Goal: Navigation & Orientation: Find specific page/section

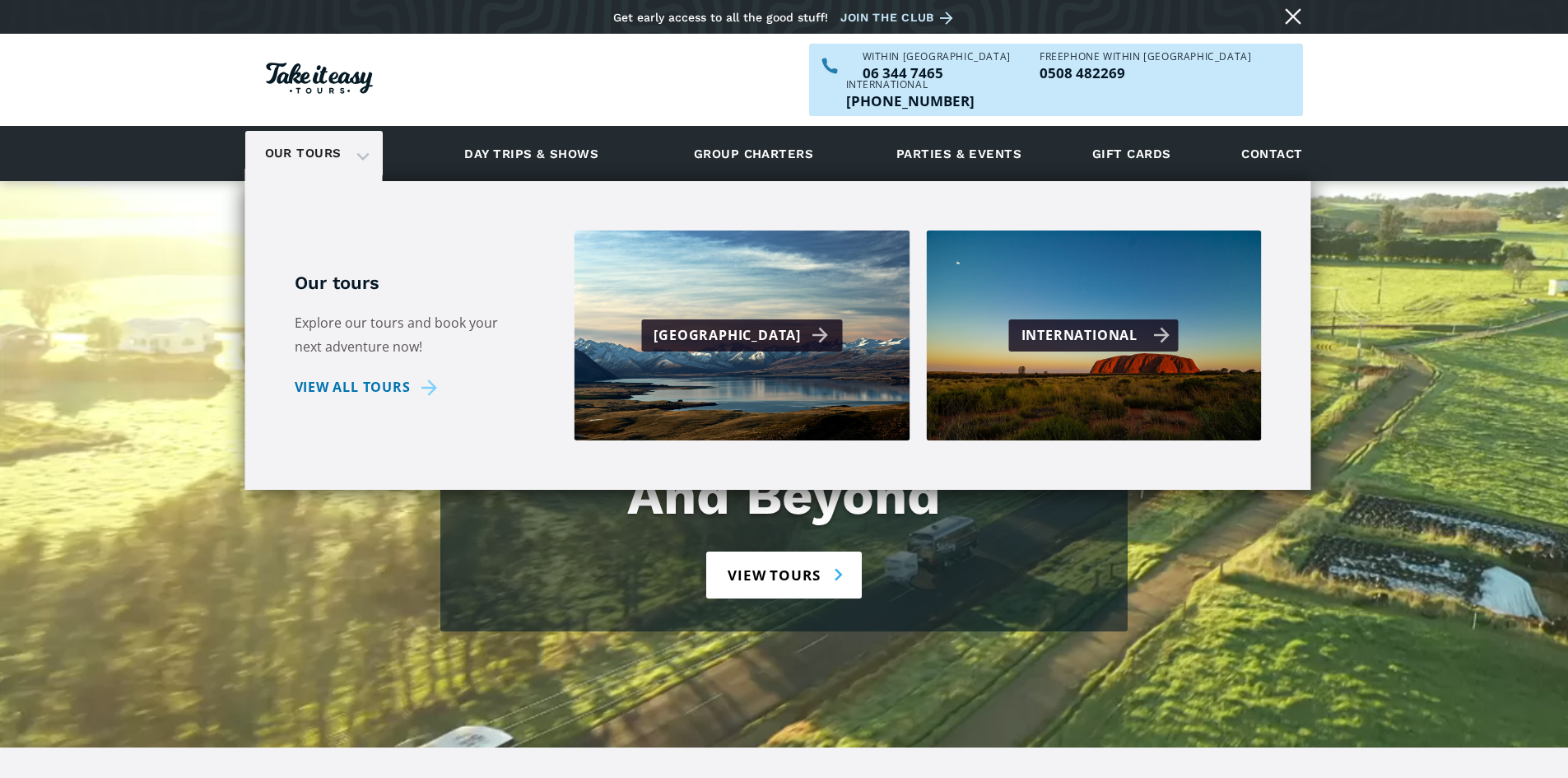
click at [1094, 324] on div "International" at bounding box center [1096, 335] width 149 height 24
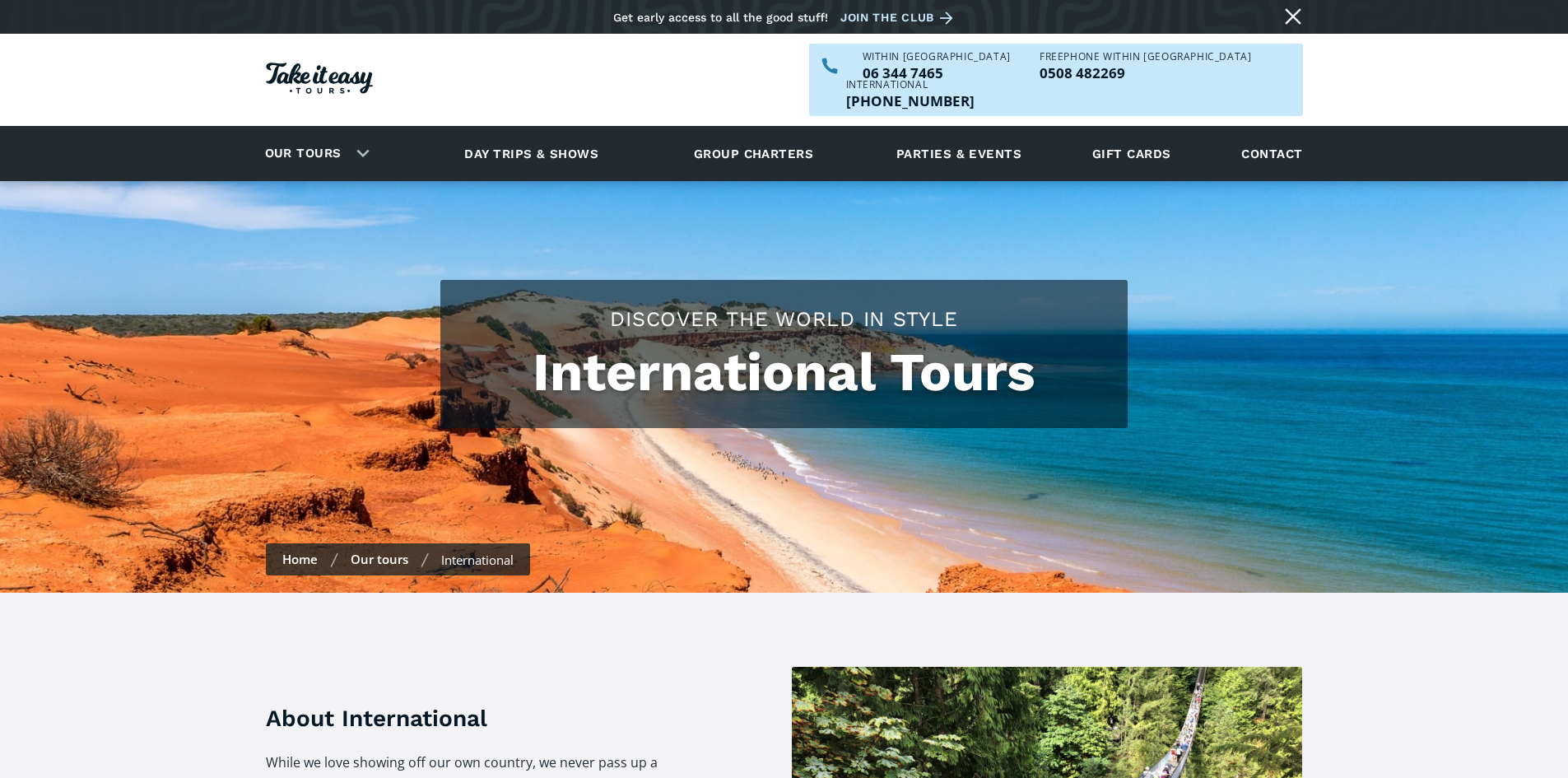
checkbox input "true"
click at [521, 131] on link "Day trips & shows" at bounding box center [531, 153] width 176 height 45
